Goal: Information Seeking & Learning: Learn about a topic

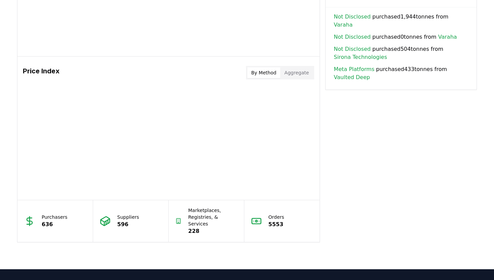
scroll to position [505, 0]
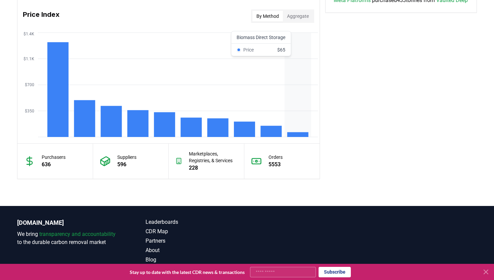
scroll to position [585, 0]
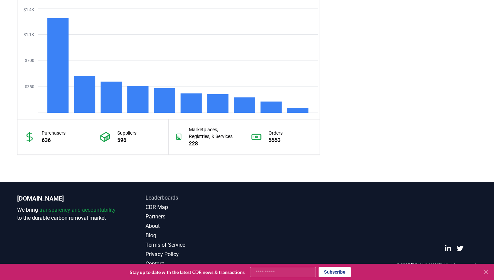
click at [170, 198] on link "Leaderboards" at bounding box center [197, 198] width 102 height 8
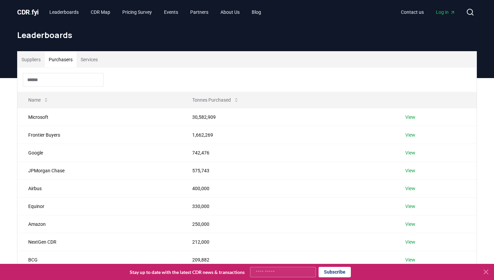
click at [64, 61] on button "Purchasers" at bounding box center [61, 59] width 32 height 16
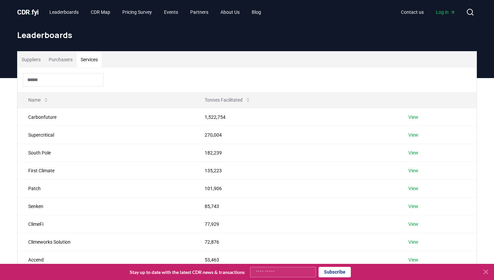
click at [101, 59] on button "Services" at bounding box center [89, 59] width 25 height 16
click at [35, 57] on button "Suppliers" at bounding box center [30, 59] width 27 height 16
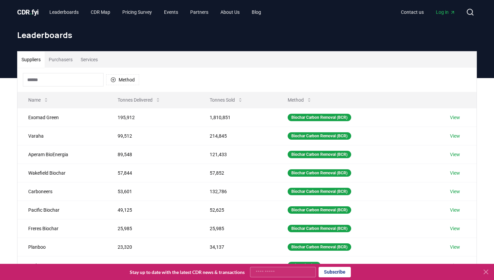
click at [94, 56] on button "Services" at bounding box center [89, 59] width 25 height 16
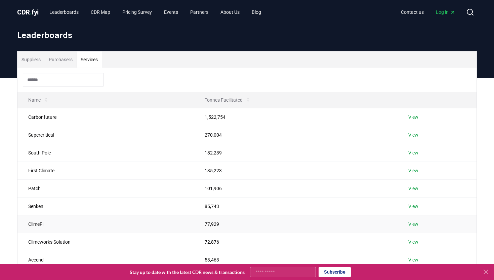
click at [414, 223] on link "View" at bounding box center [414, 224] width 10 height 7
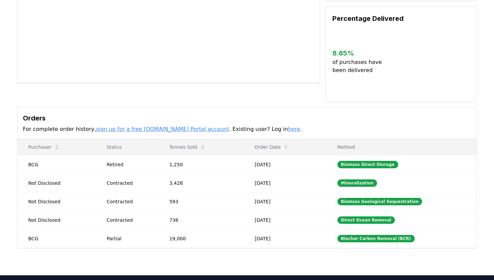
scroll to position [112, 0]
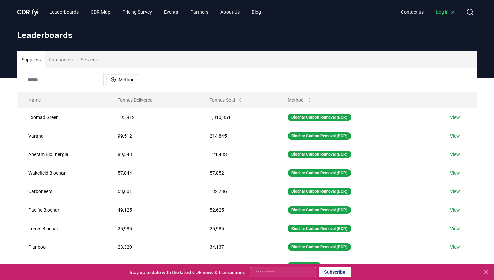
scroll to position [176, 0]
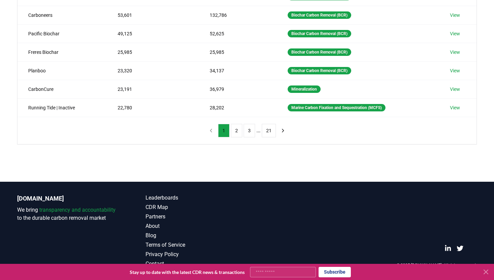
click at [485, 275] on icon at bounding box center [486, 272] width 8 height 8
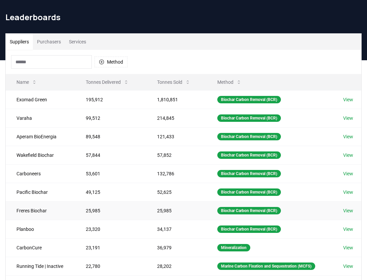
scroll to position [0, 0]
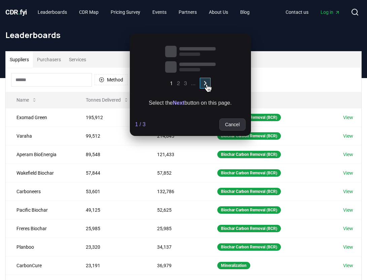
click at [206, 84] on icon at bounding box center [207, 87] width 7 height 7
click at [177, 104] on strong "Next" at bounding box center [178, 103] width 12 height 6
click at [177, 100] on strong "Next" at bounding box center [178, 103] width 12 height 6
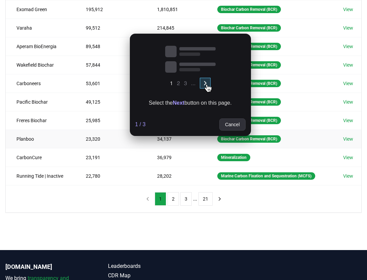
scroll to position [100, 0]
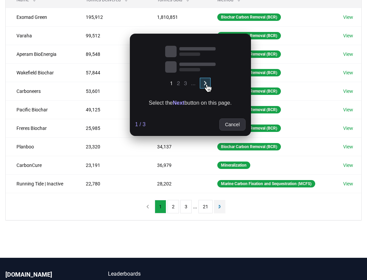
click at [219, 208] on icon "next page" at bounding box center [220, 206] width 2 height 3
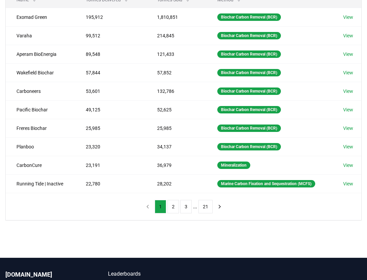
click at [367, 19] on icon at bounding box center [369, 17] width 4 height 4
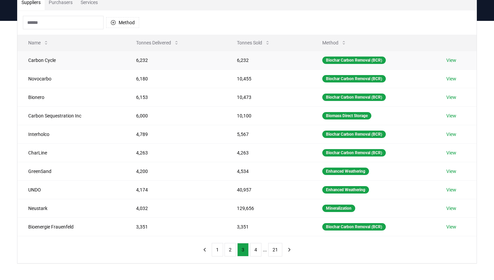
scroll to position [0, 0]
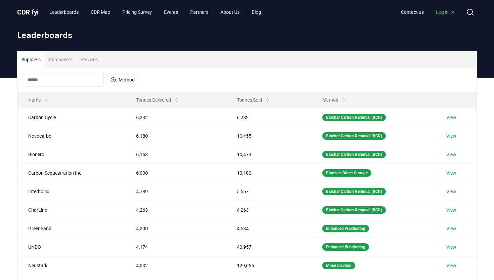
click at [34, 14] on span "CDR . fyi" at bounding box center [28, 12] width 22 height 8
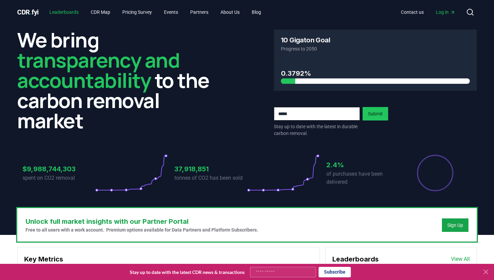
click at [70, 12] on link "Leaderboards" at bounding box center [64, 12] width 40 height 12
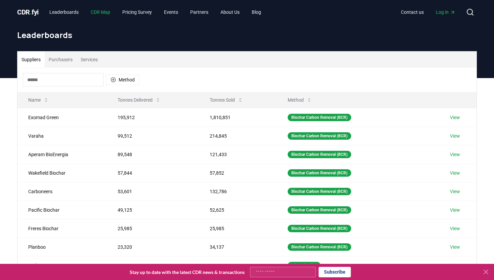
click at [105, 11] on link "CDR Map" at bounding box center [100, 12] width 30 height 12
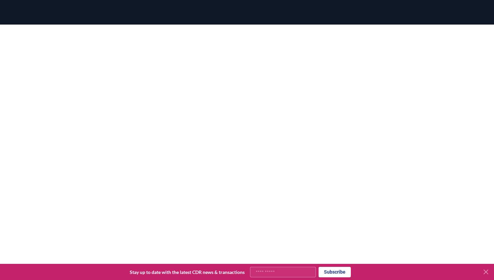
scroll to position [76, 0]
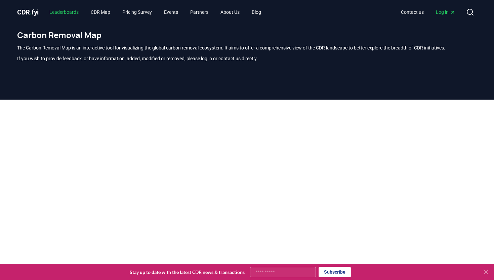
click at [66, 11] on link "Leaderboards" at bounding box center [64, 12] width 40 height 12
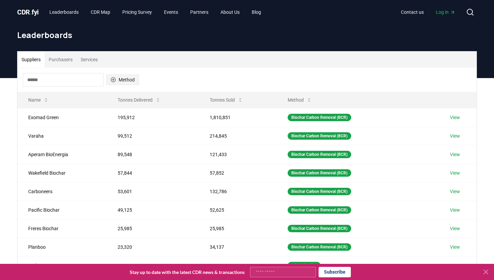
click at [116, 77] on icon "button" at bounding box center [113, 79] width 5 height 5
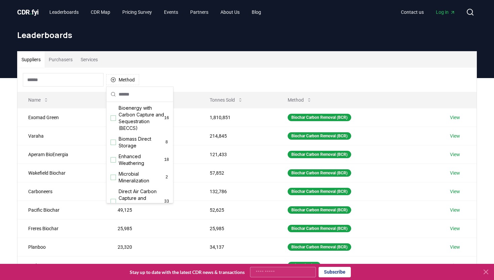
scroll to position [115, 0]
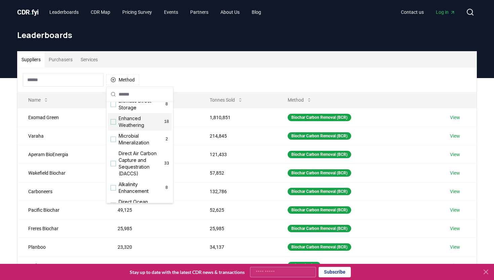
click at [120, 122] on span "Enhanced Weathering" at bounding box center [141, 121] width 45 height 13
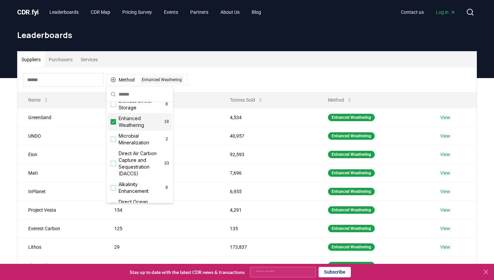
click at [269, 75] on div "Method 1 Enhanced Weathering" at bounding box center [246, 80] width 459 height 24
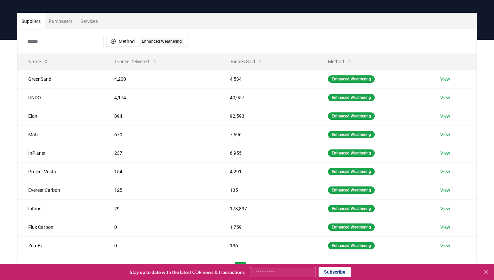
scroll to position [0, 0]
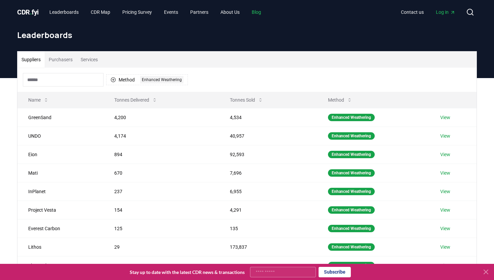
click at [267, 12] on link "Blog" at bounding box center [256, 12] width 20 height 12
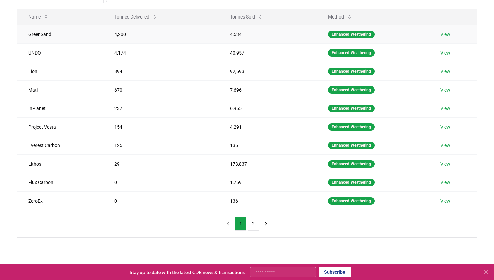
scroll to position [78, 0]
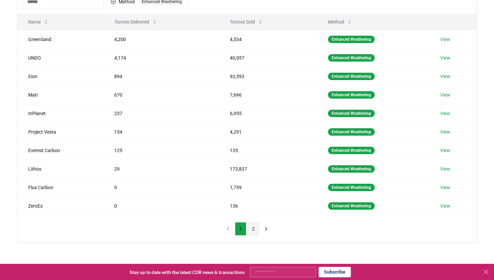
click at [251, 228] on button "2" at bounding box center [253, 228] width 11 height 13
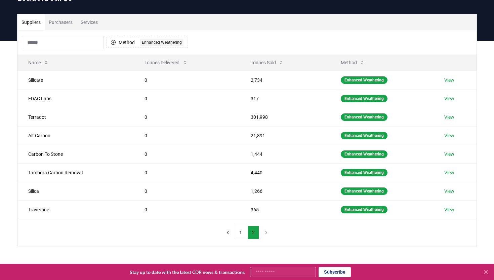
scroll to position [0, 0]
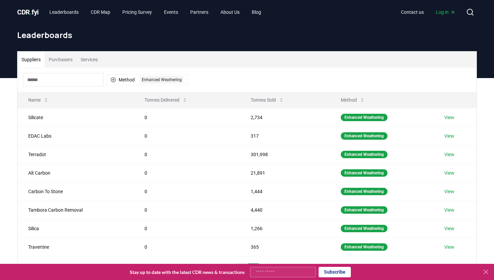
click at [30, 13] on span "CDR . fyi" at bounding box center [28, 12] width 22 height 8
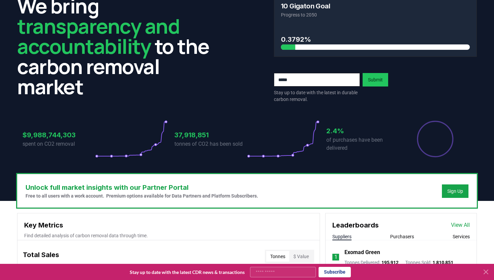
scroll to position [34, 0]
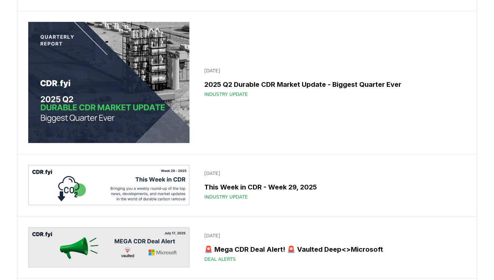
scroll to position [580, 0]
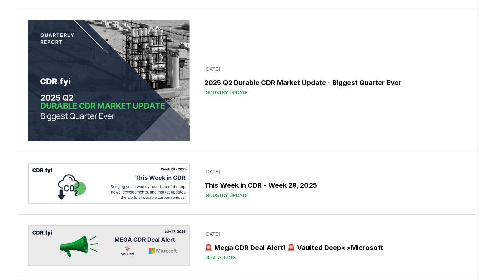
click at [277, 89] on div "Industry Update" at bounding box center [333, 92] width 258 height 7
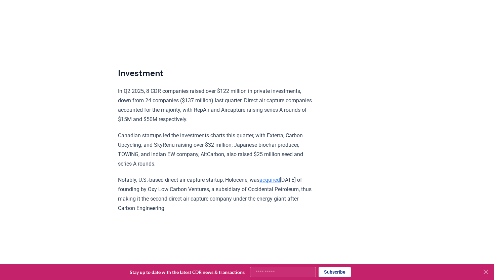
scroll to position [3946, 0]
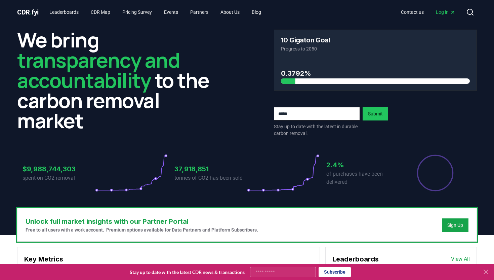
click at [488, 271] on icon at bounding box center [486, 272] width 8 height 8
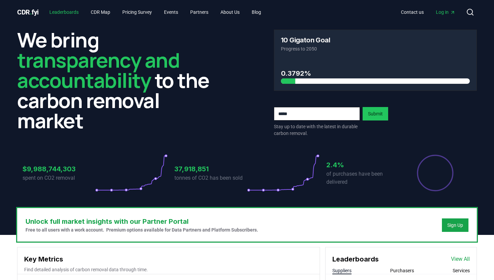
click at [68, 14] on link "Leaderboards" at bounding box center [64, 12] width 40 height 12
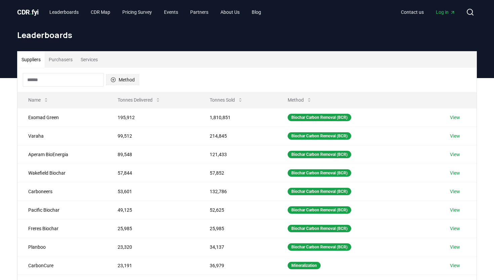
click at [124, 78] on button "Method" at bounding box center [122, 79] width 33 height 11
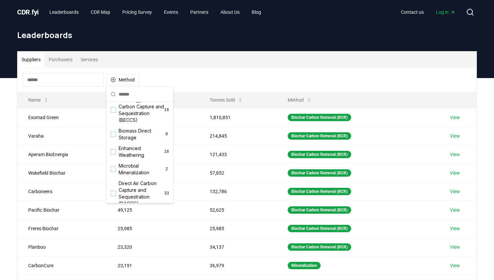
scroll to position [90, 0]
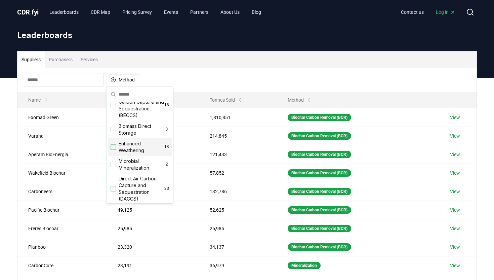
click at [114, 147] on div "Suggestions" at bounding box center [113, 146] width 5 height 5
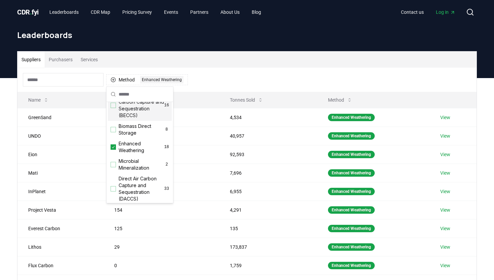
click at [250, 66] on div "Suppliers Purchasers Services" at bounding box center [246, 59] width 459 height 16
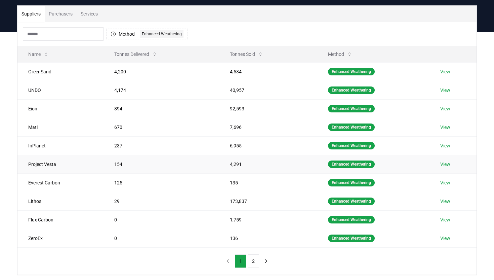
scroll to position [46, 0]
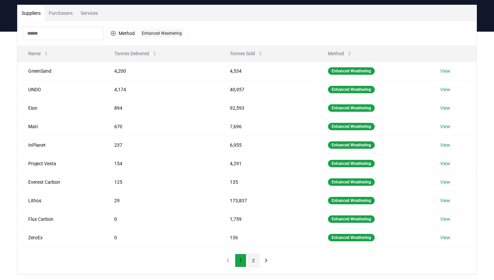
click at [256, 260] on button "2" at bounding box center [253, 260] width 11 height 13
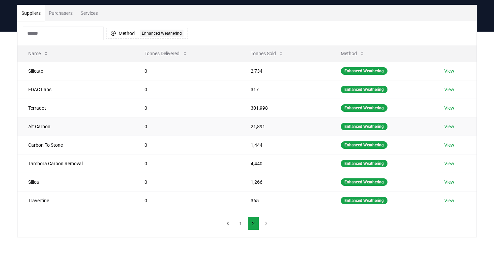
click at [448, 126] on link "View" at bounding box center [450, 126] width 10 height 7
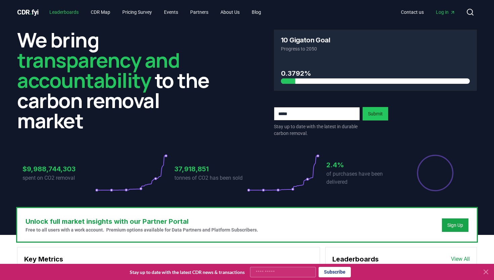
click at [67, 10] on link "Leaderboards" at bounding box center [64, 12] width 40 height 12
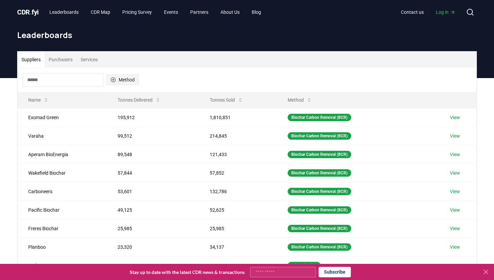
click at [123, 78] on button "Method" at bounding box center [122, 79] width 33 height 11
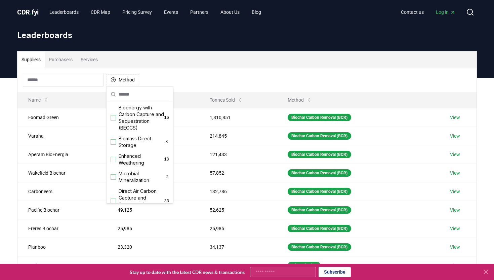
scroll to position [78, 0]
click at [114, 156] on div "Suggestions" at bounding box center [113, 158] width 5 height 5
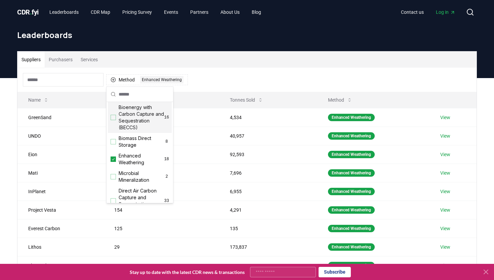
click at [248, 65] on div "Suppliers Purchasers Services" at bounding box center [246, 59] width 459 height 16
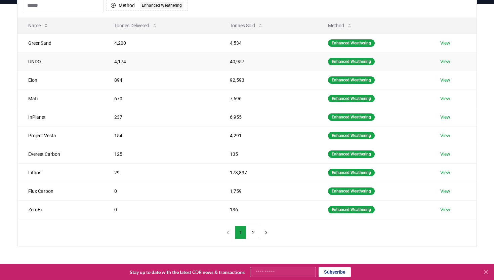
scroll to position [75, 0]
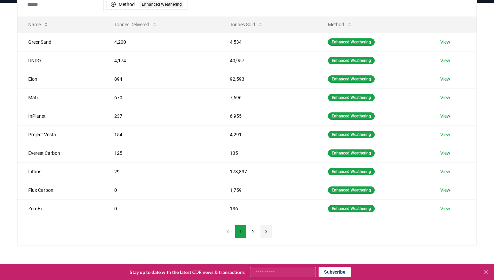
click at [264, 228] on icon "next page" at bounding box center [266, 231] width 6 height 6
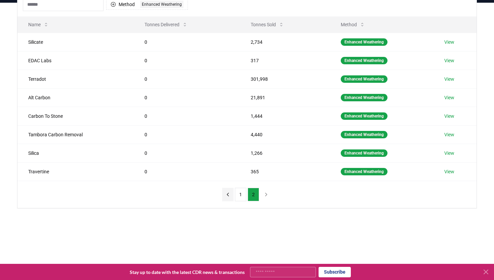
click at [228, 196] on icon "previous page" at bounding box center [228, 194] width 6 height 6
